Goal: Find specific fact: Find specific fact

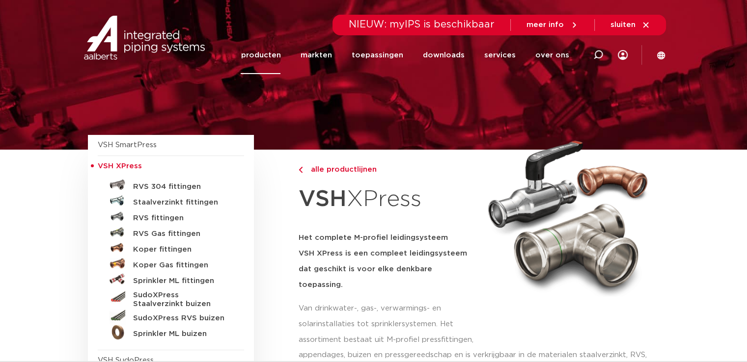
scroll to position [147, 0]
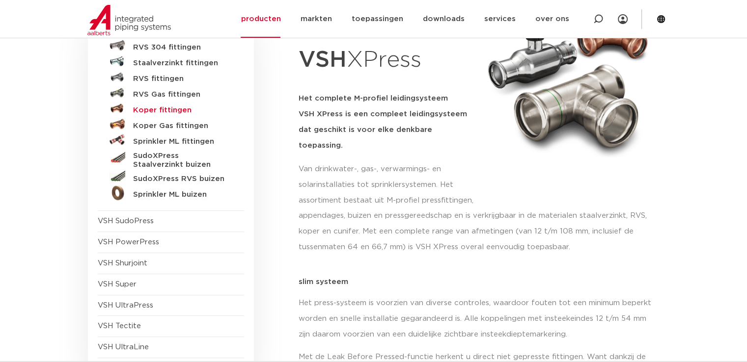
click at [171, 108] on h5 "Koper fittingen" at bounding box center [181, 110] width 97 height 9
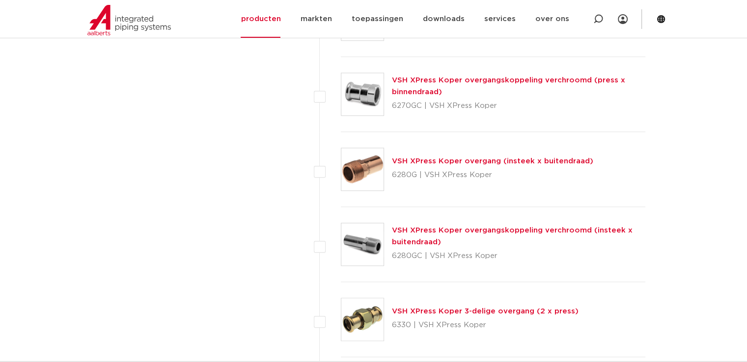
scroll to position [786, 0]
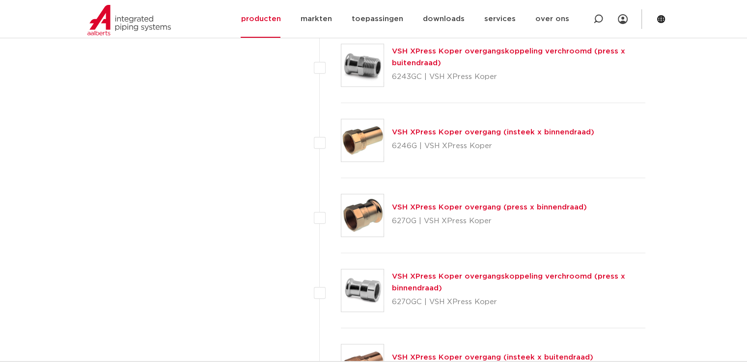
click at [497, 129] on link "VSH XPress Koper overgang (insteek x binnendraad)" at bounding box center [493, 132] width 202 height 7
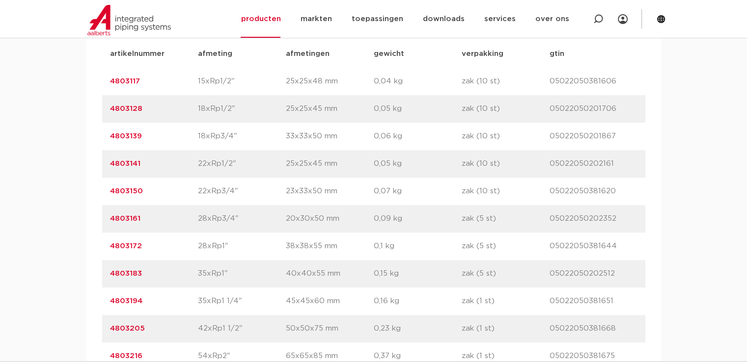
drag, startPoint x: 152, startPoint y: 188, endPoint x: 110, endPoint y: 190, distance: 42.3
click at [110, 190] on p "4803150" at bounding box center [154, 192] width 88 height 12
copy link "4803150"
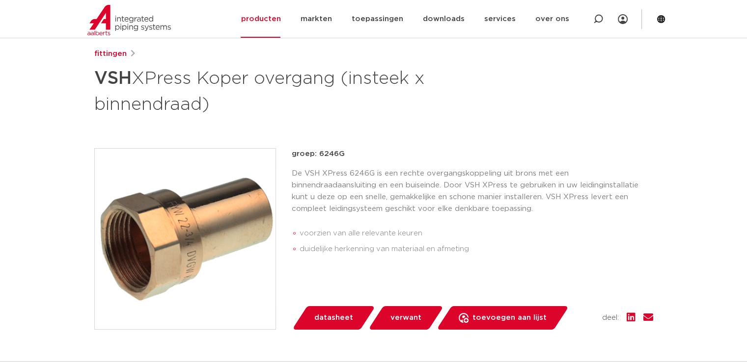
scroll to position [49, 0]
